Goal: Task Accomplishment & Management: Manage account settings

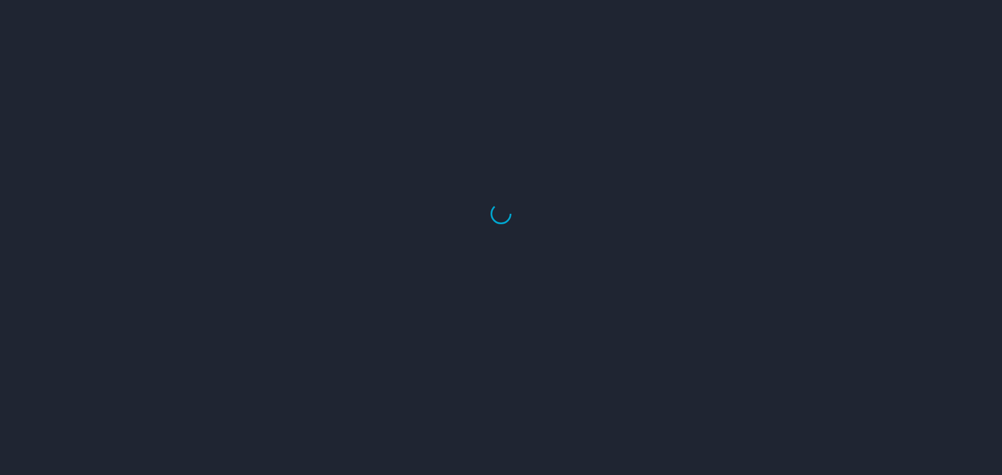
select select "US"
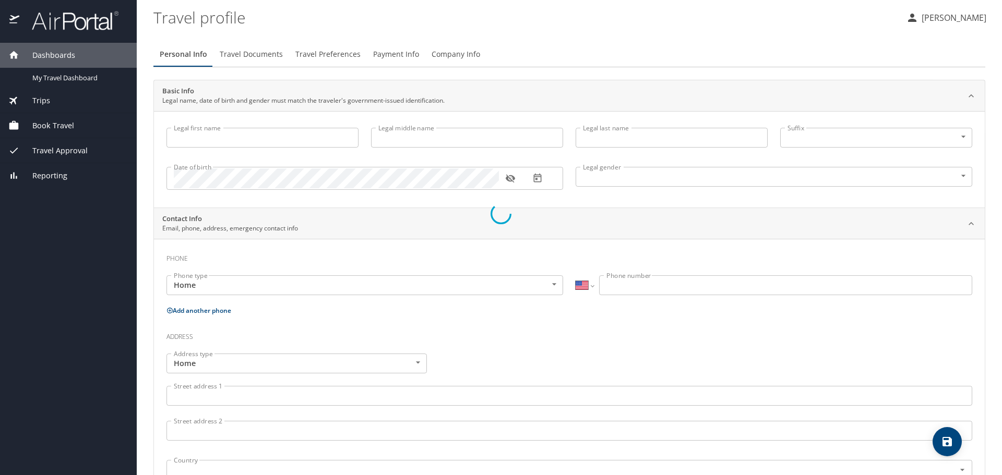
type input "Kate"
type input "Vlach"
type input "Female"
type input "Jonathan"
type input "Ettinger"
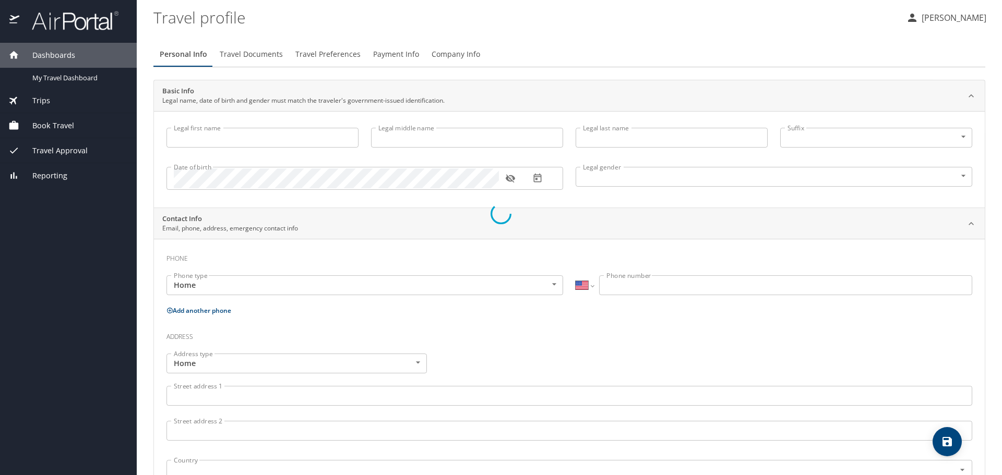
type input "(301) 509-7057"
type input "ettinger.jon@gmail.com"
select select "US"
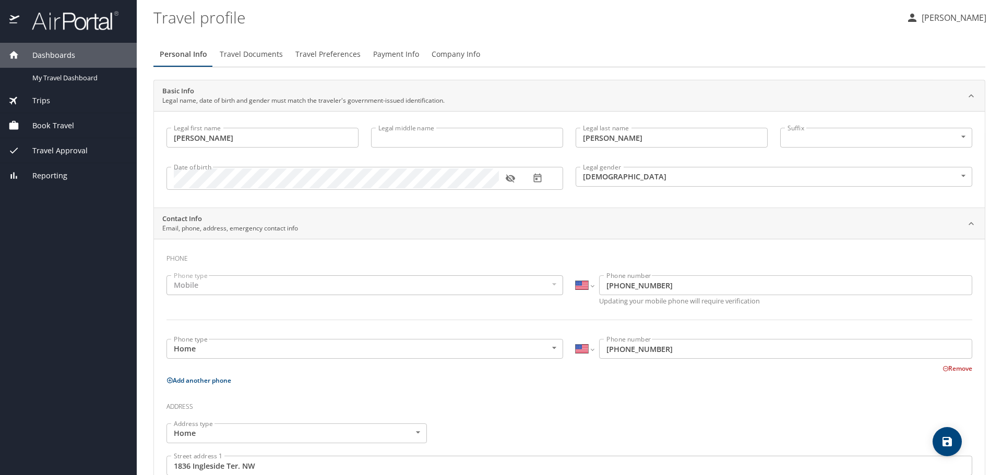
click at [51, 119] on div "Book Travel" at bounding box center [68, 125] width 137 height 25
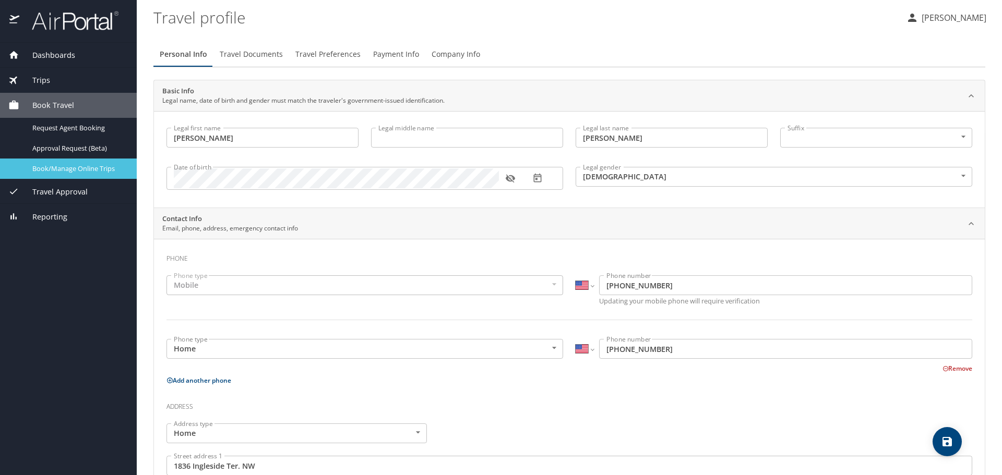
click at [57, 169] on span "Book/Manage Online Trips" at bounding box center [78, 169] width 92 height 10
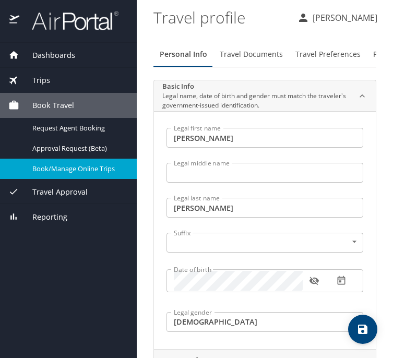
select select "US"
